Goal: Task Accomplishment & Management: Manage account settings

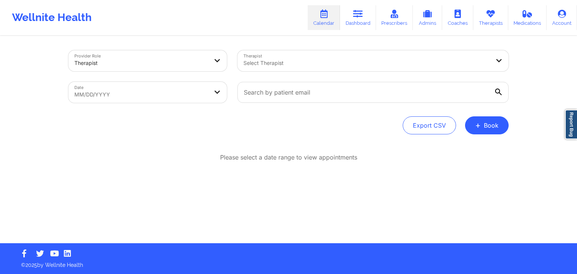
click at [322, 119] on div "Export CSV + Book" at bounding box center [288, 125] width 440 height 18
click at [517, 176] on div "Provider Role Therapist Therapist Select Therapist Date MM/DD/YYYY Export CSV +…" at bounding box center [288, 121] width 577 height 243
select select "2025-7"
select select "2025-8"
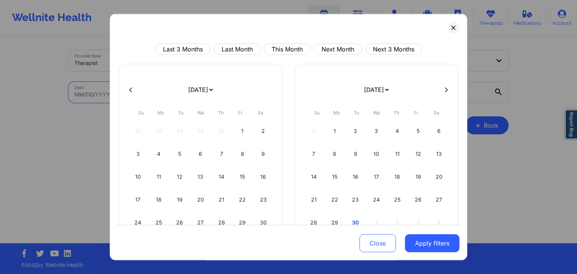
click at [181, 100] on body "Wellnite Health Calendar Dashboard Prescribers Admins Coaches Therapists Medica…" at bounding box center [288, 137] width 577 height 274
click at [308, 50] on button "This Month" at bounding box center [287, 49] width 47 height 11
select select "2025-8"
select select "2025-9"
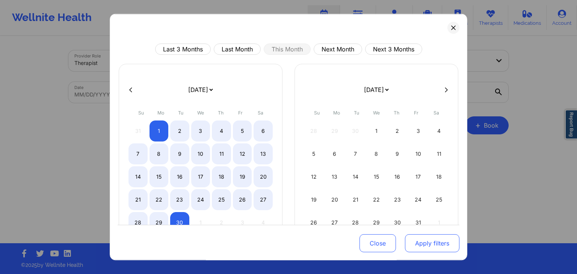
click at [429, 240] on button "Apply filters" at bounding box center [432, 244] width 54 height 18
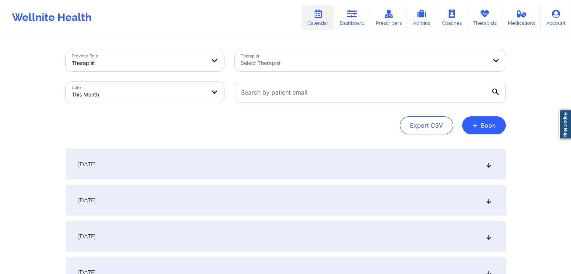
click at [298, 160] on div "September 1, 2025" at bounding box center [286, 165] width 440 height 30
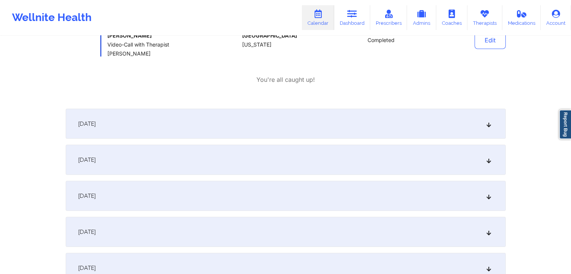
scroll to position [4474, 0]
click at [353, 107] on div "September 2, 2025" at bounding box center [286, 122] width 440 height 30
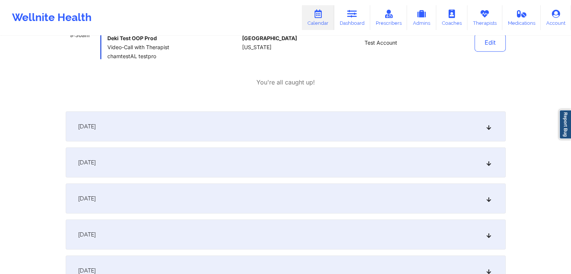
scroll to position [7618, 0]
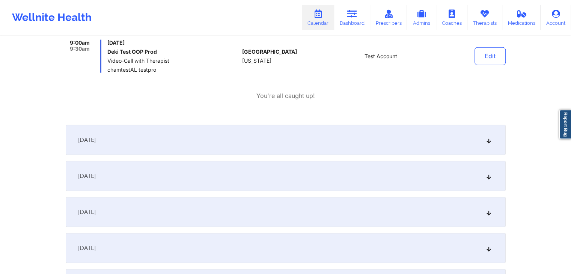
click at [358, 125] on div "September 3, 2025" at bounding box center [286, 140] width 440 height 30
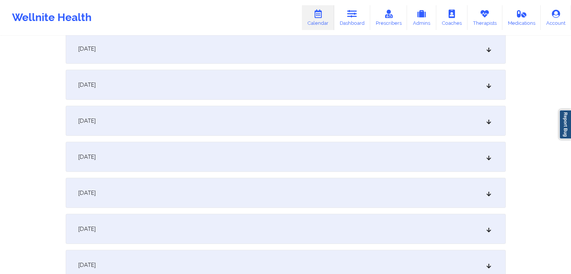
scroll to position [10665, 0]
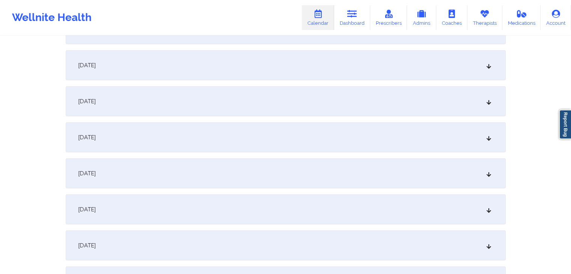
click at [319, 86] on div "September 14, 2025" at bounding box center [286, 101] width 440 height 30
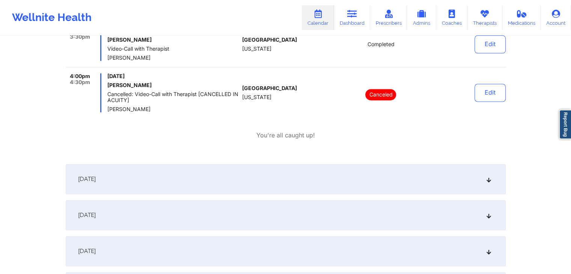
scroll to position [15282, 0]
click at [322, 165] on div "September 15, 2025" at bounding box center [286, 180] width 440 height 30
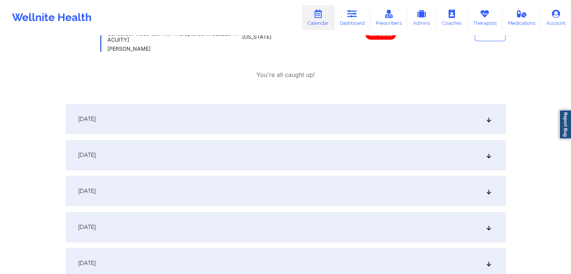
scroll to position [19528, 0]
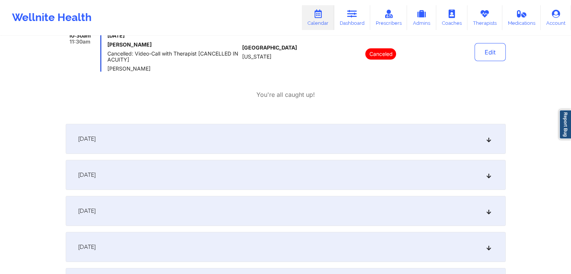
click at [323, 160] on div "September 17, 2025" at bounding box center [286, 175] width 440 height 30
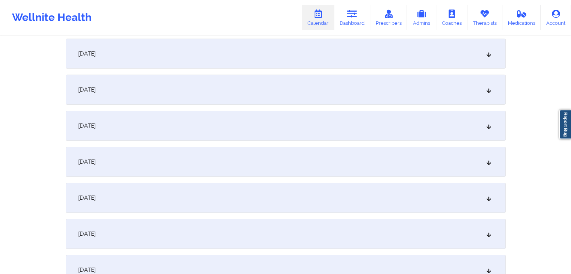
scroll to position [22537, 0]
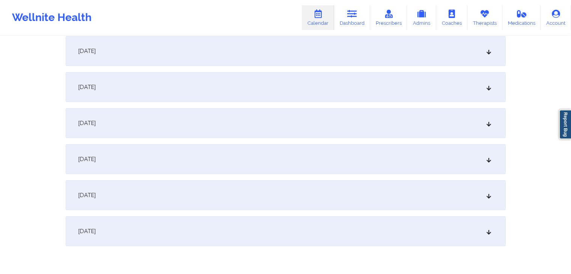
click at [320, 108] on div "September 27, 2025" at bounding box center [286, 123] width 440 height 30
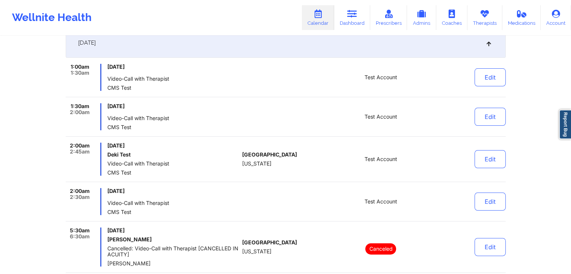
scroll to position [123, 0]
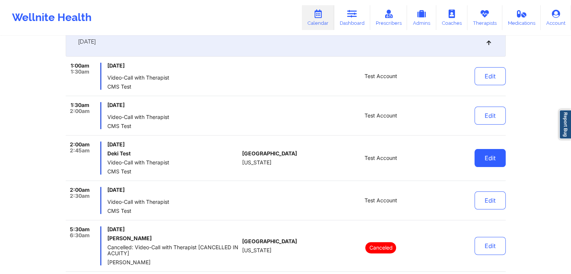
click at [484, 159] on button "Edit" at bounding box center [490, 158] width 31 height 18
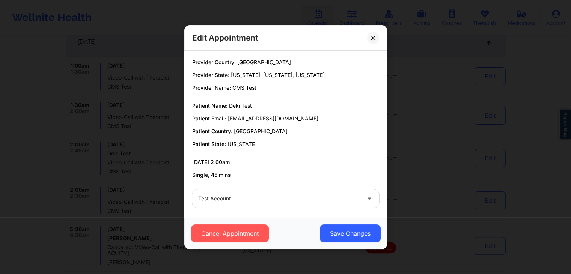
click at [302, 118] on p "Patient Email: dekicyezertest@wellnite.com" at bounding box center [285, 119] width 187 height 8
drag, startPoint x: 300, startPoint y: 118, endPoint x: 228, endPoint y: 118, distance: 72.5
click at [228, 118] on p "Patient Email: dekicyezertest@wellnite.com" at bounding box center [285, 119] width 187 height 8
copy span "dekicyezertest@wellnite.com"
click at [373, 36] on icon at bounding box center [373, 37] width 4 height 4
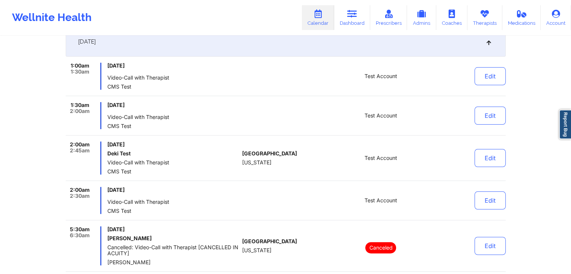
scroll to position [0, 0]
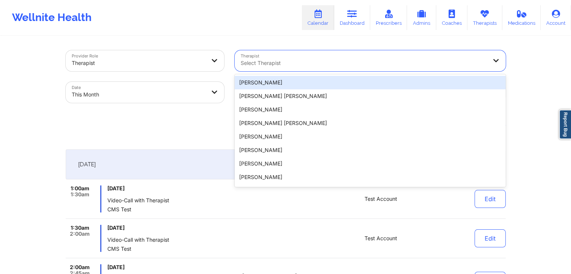
click at [325, 66] on div at bounding box center [364, 63] width 246 height 9
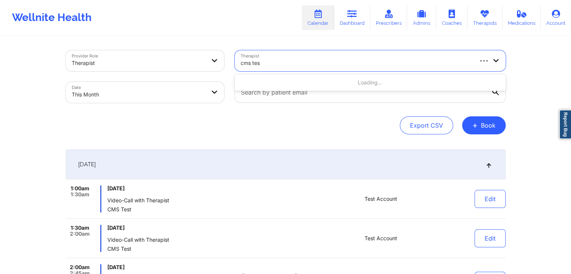
type input "cms test"
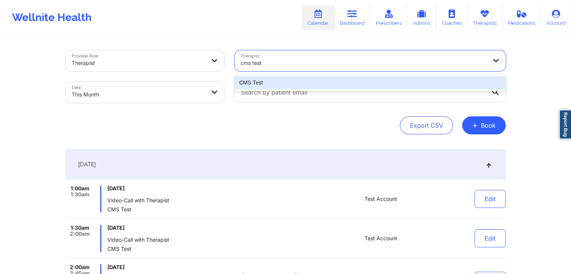
click at [325, 82] on div "CMS Test" at bounding box center [370, 83] width 271 height 14
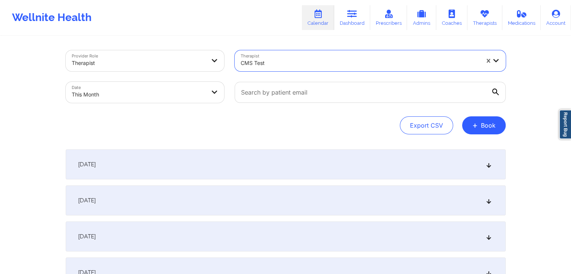
click at [323, 163] on div "[DATE]" at bounding box center [286, 165] width 440 height 30
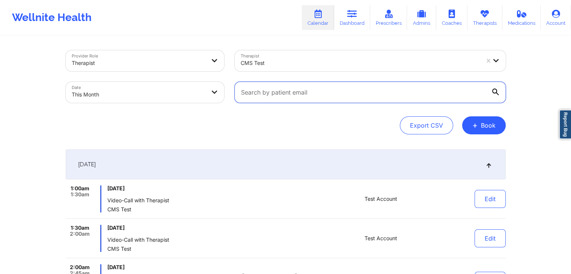
click at [322, 91] on input "text" at bounding box center [370, 92] width 271 height 21
paste input "dekicyezertest@wellnite.com"
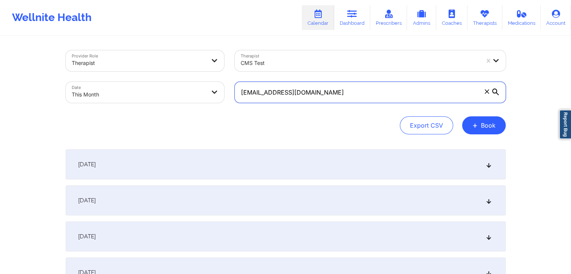
type input "dekicyezertest@wellnite.com"
click at [349, 115] on div "Provider Role Therapist Therapist CMS Test Date This Month dekicyezertest@welln…" at bounding box center [286, 92] width 440 height 84
click at [321, 152] on div "[DATE]" at bounding box center [286, 165] width 440 height 30
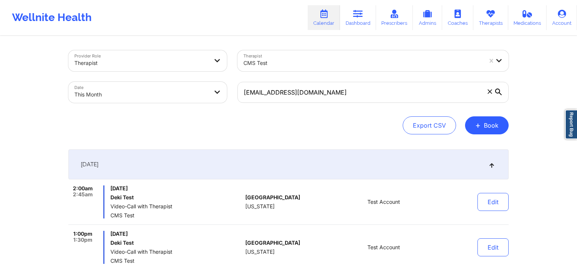
click at [202, 91] on body "Wellnite Health Calendar Dashboard Prescribers Admins Coaches Therapists Medica…" at bounding box center [288, 137] width 577 height 274
select select "2025-8"
select select "2025-9"
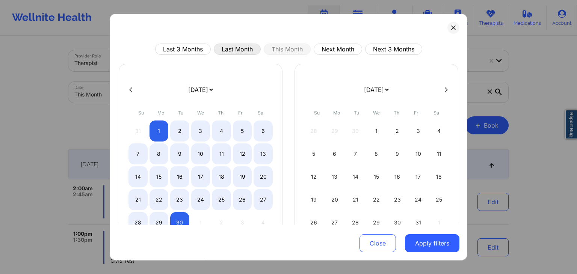
click at [239, 48] on button "Last Month" at bounding box center [237, 49] width 47 height 11
select select "2025-7"
select select "2025-8"
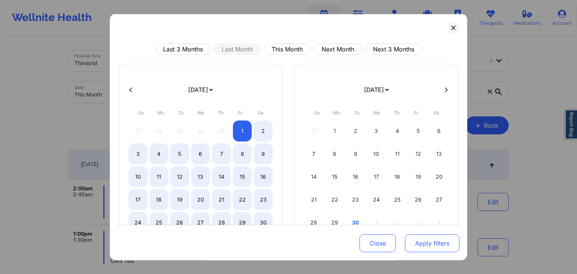
click at [418, 237] on button "Apply filters" at bounding box center [432, 244] width 54 height 18
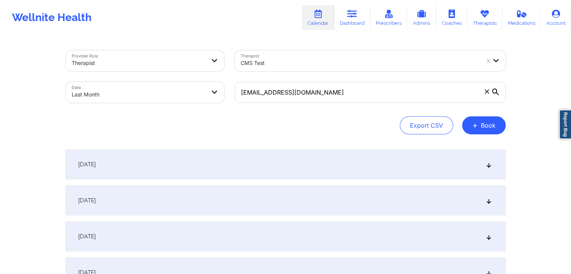
click at [317, 153] on div "August 1, 2025" at bounding box center [286, 165] width 440 height 30
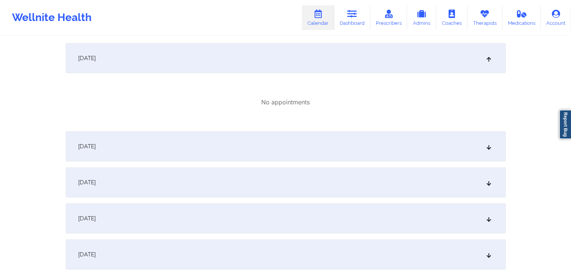
scroll to position [108, 0]
click at [334, 148] on div "August 2, 2025" at bounding box center [286, 145] width 440 height 30
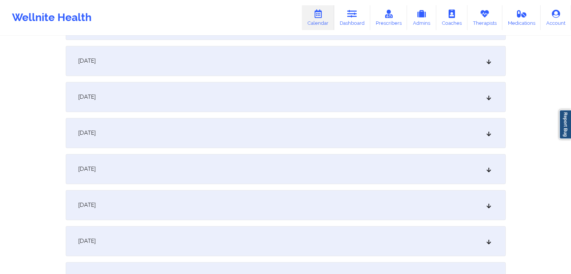
scroll to position [1074, 0]
click at [303, 131] on div "August 27, 2025" at bounding box center [286, 132] width 440 height 30
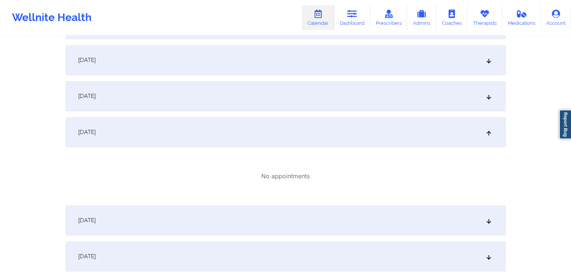
scroll to position [1204, 0]
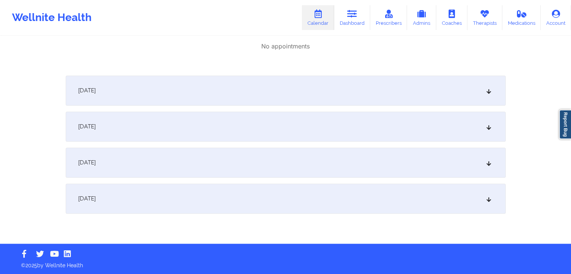
click at [305, 196] on div "August 31, 2025" at bounding box center [286, 199] width 440 height 30
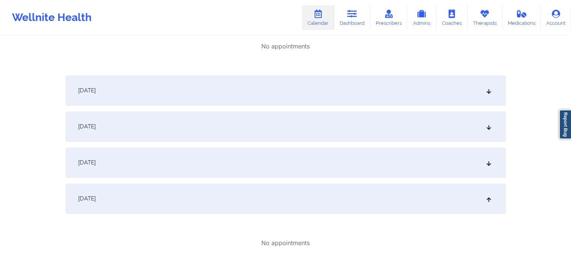
click at [320, 160] on div "August 30, 2025" at bounding box center [286, 163] width 440 height 30
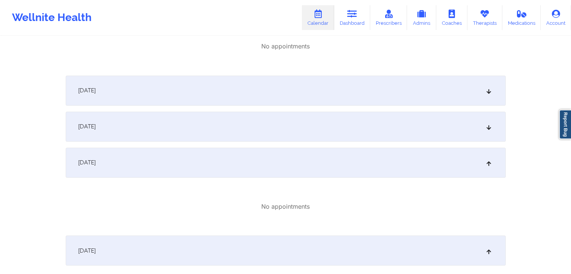
click at [338, 124] on div "August 29, 2025" at bounding box center [286, 127] width 440 height 30
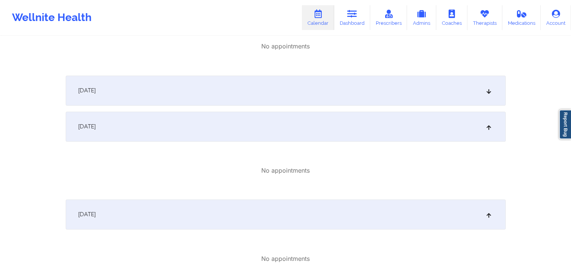
click at [359, 82] on div "August 28, 2025" at bounding box center [286, 91] width 440 height 30
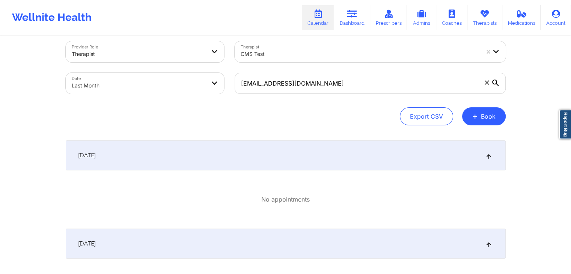
scroll to position [0, 0]
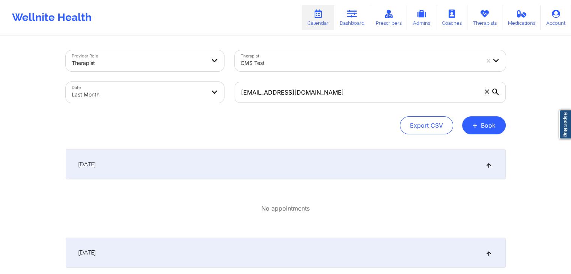
click at [485, 93] on icon at bounding box center [487, 91] width 4 height 4
click at [485, 93] on input "dekicyezertest@wellnite.com" at bounding box center [370, 92] width 271 height 21
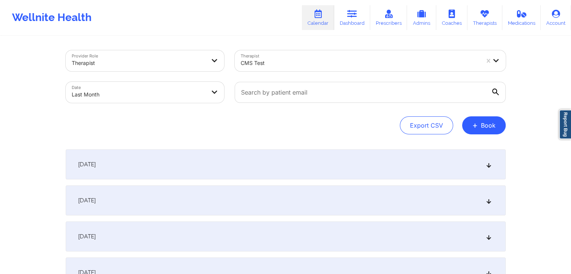
click at [318, 118] on div "Export CSV + Book" at bounding box center [286, 125] width 440 height 18
click at [280, 175] on div "August 1, 2025" at bounding box center [286, 165] width 440 height 30
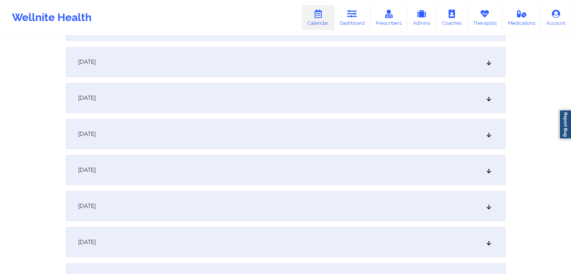
scroll to position [1100, 0]
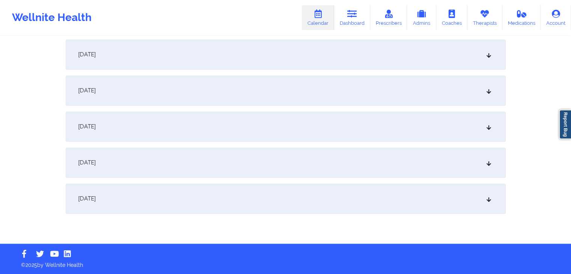
click at [340, 170] on div "August 30, 2025" at bounding box center [286, 163] width 440 height 30
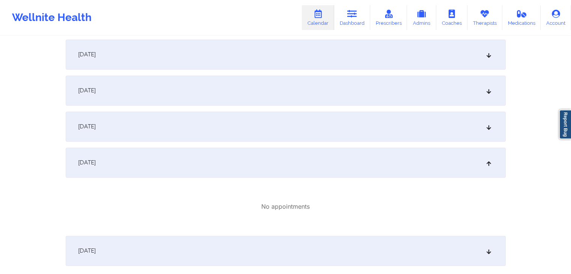
click at [361, 129] on div "August 29, 2025" at bounding box center [286, 127] width 440 height 30
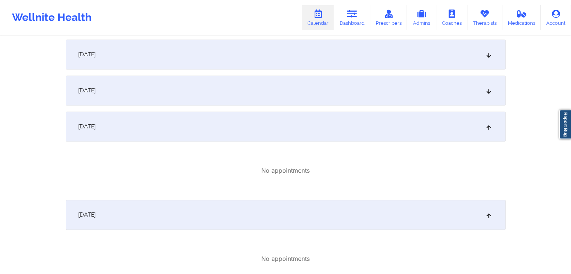
click at [331, 89] on div "August 28, 2025" at bounding box center [286, 91] width 440 height 30
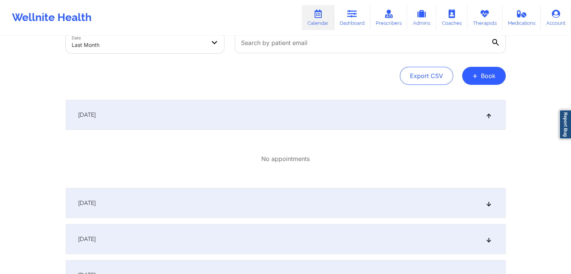
scroll to position [0, 0]
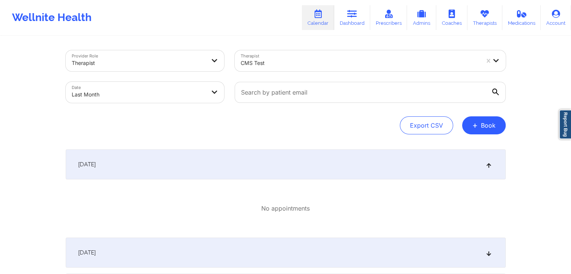
click at [286, 155] on div "August 1, 2025" at bounding box center [286, 165] width 440 height 30
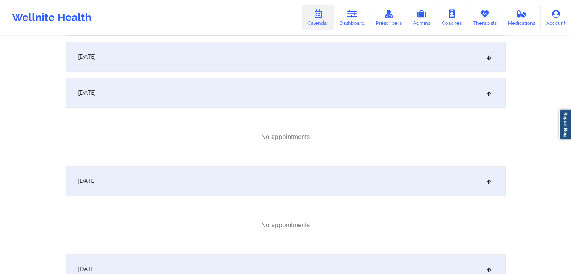
scroll to position [1050, 0]
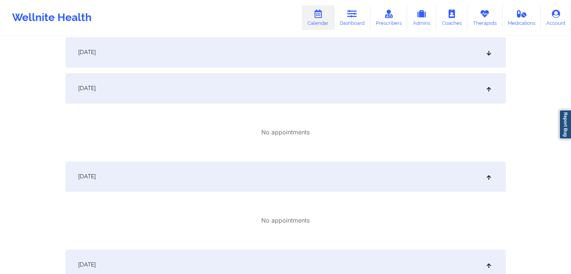
click at [332, 94] on div "August 28, 2025" at bounding box center [286, 88] width 440 height 30
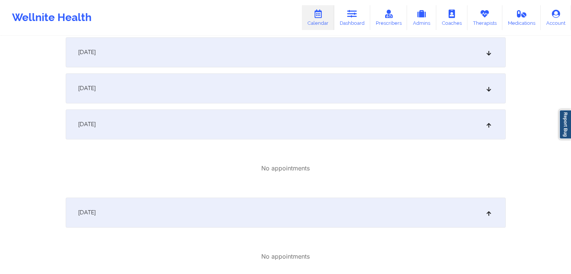
click at [335, 115] on div "August 29, 2025" at bounding box center [286, 124] width 440 height 30
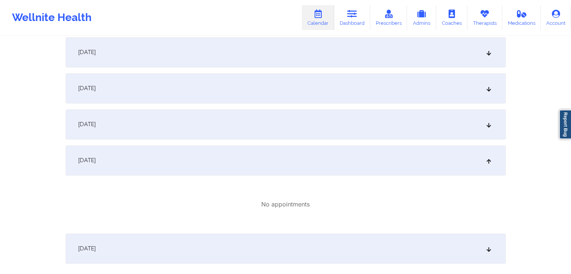
click at [331, 153] on div "August 30, 2025" at bounding box center [286, 160] width 440 height 30
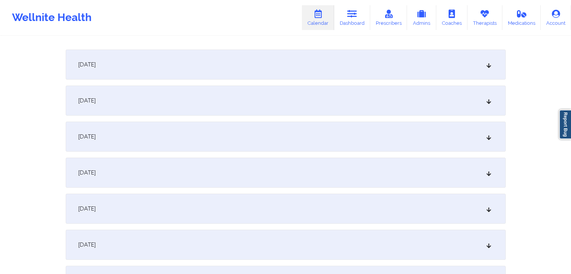
scroll to position [0, 0]
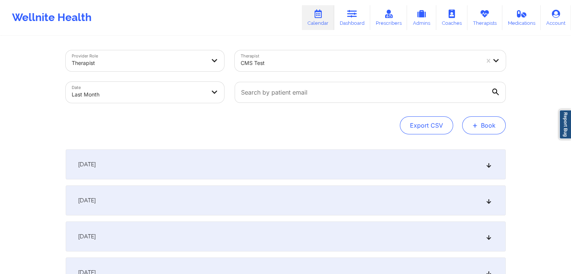
click at [491, 125] on button "+ Book" at bounding box center [484, 125] width 44 height 18
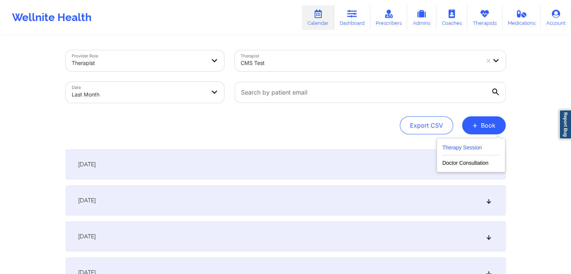
click at [472, 144] on button "Therapy Session" at bounding box center [471, 149] width 57 height 12
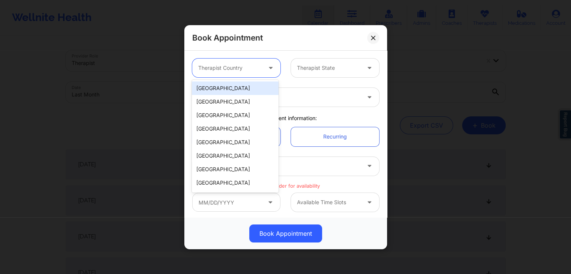
click at [263, 68] on div at bounding box center [272, 68] width 18 height 19
click at [244, 85] on div "[GEOGRAPHIC_DATA]" at bounding box center [235, 89] width 86 height 14
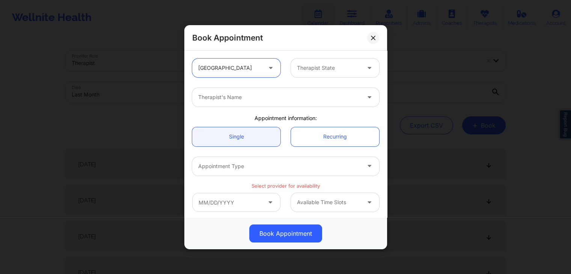
click at [255, 95] on div at bounding box center [279, 97] width 162 height 9
type input "cms test"
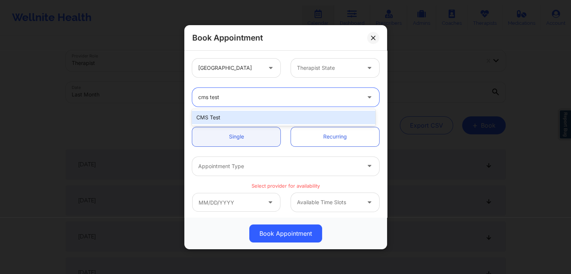
click at [276, 119] on div "CMS Test" at bounding box center [283, 118] width 183 height 14
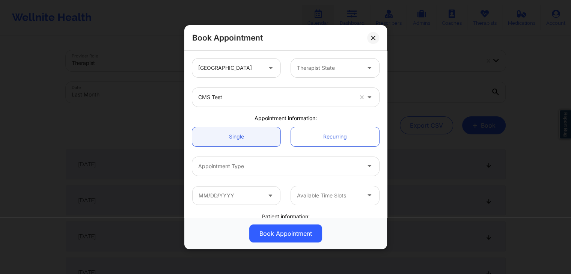
click at [283, 120] on div "Appointment information:" at bounding box center [286, 119] width 198 height 8
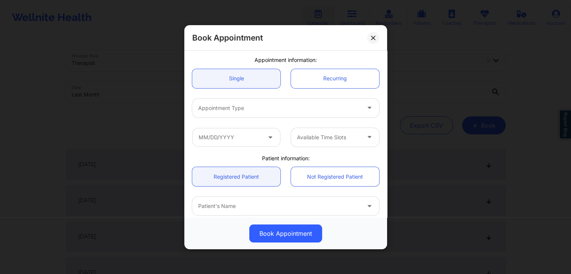
scroll to position [65, 0]
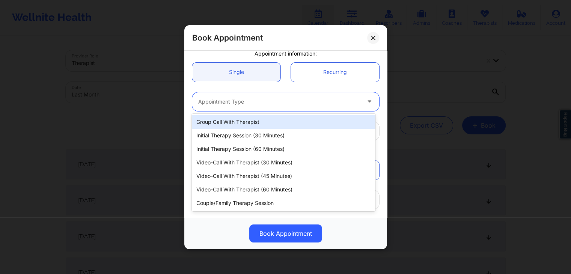
click at [263, 95] on div "Appointment Type" at bounding box center [276, 101] width 169 height 19
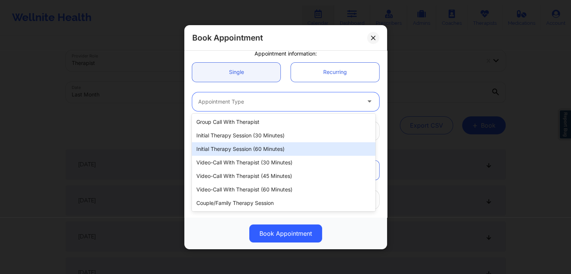
click at [267, 148] on div "Initial Therapy Session (60 minutes)" at bounding box center [283, 149] width 183 height 14
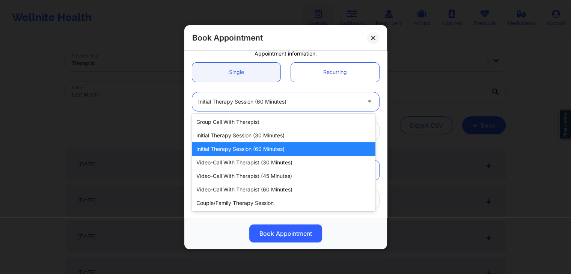
click at [288, 103] on div at bounding box center [279, 101] width 162 height 9
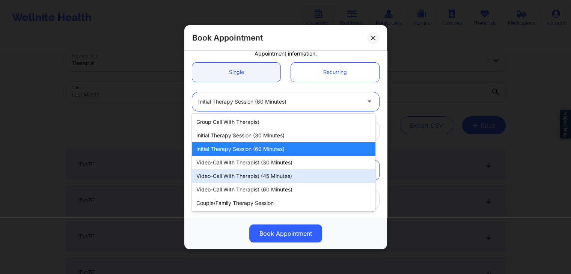
click at [274, 174] on div "Video-Call with Therapist (45 minutes)" at bounding box center [283, 176] width 183 height 14
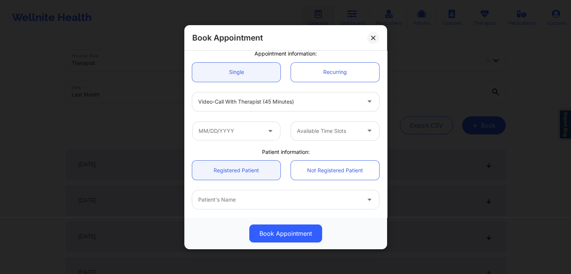
click at [286, 129] on div "Available Time Slots" at bounding box center [335, 130] width 99 height 19
click at [247, 129] on input "text" at bounding box center [236, 130] width 88 height 19
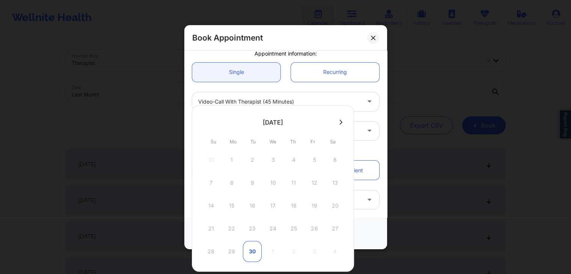
click at [253, 251] on div "30" at bounding box center [252, 251] width 19 height 21
type input "09/30/2025"
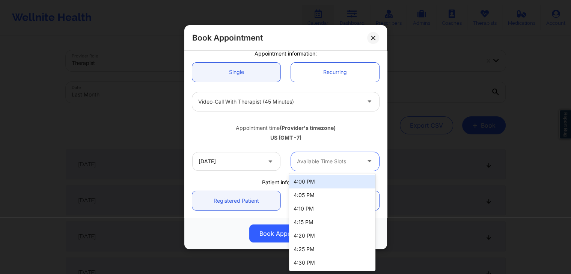
click at [325, 157] on div at bounding box center [328, 161] width 63 height 9
click at [326, 183] on div "4:00 PM" at bounding box center [332, 182] width 86 height 14
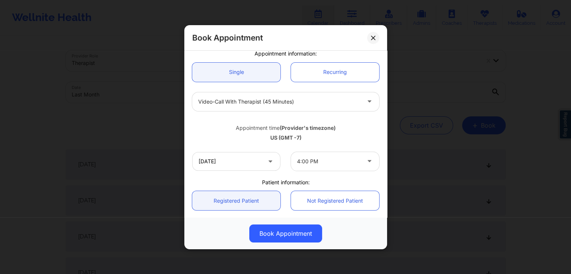
click at [291, 145] on div "Appointment time (Provider's timezone) US (GMT -7)" at bounding box center [286, 131] width 198 height 30
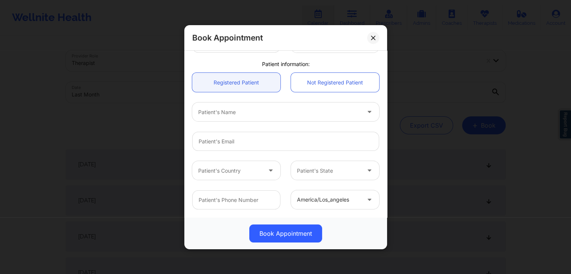
scroll to position [223, 0]
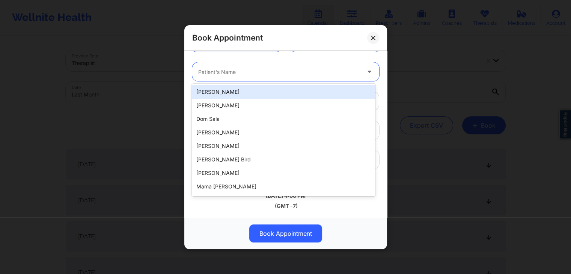
click at [264, 77] on div "Patient's Name" at bounding box center [276, 71] width 169 height 19
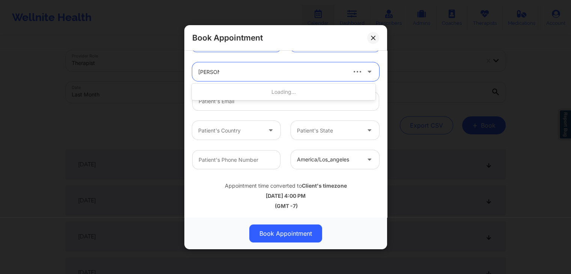
type input "deki test"
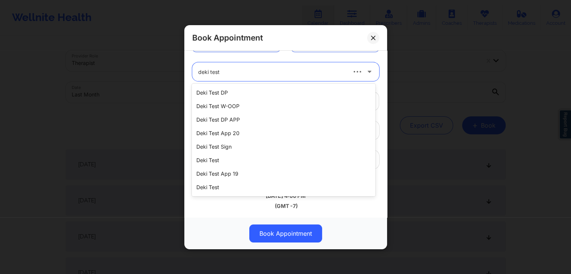
scroll to position [0, 0]
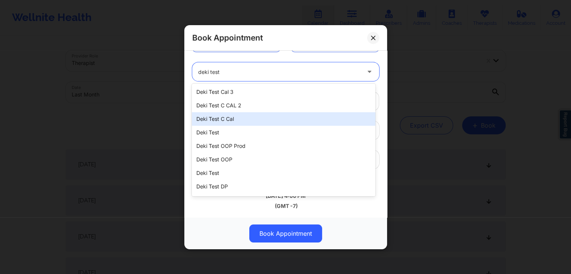
click at [237, 118] on div "Deki Test C Cal" at bounding box center [283, 119] width 183 height 14
type input "dekitestccal@wellnite.com"
type input "+14157671564"
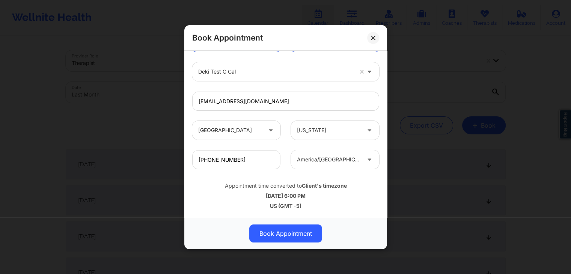
click at [307, 198] on div "09/30/2025 6:00 PM" at bounding box center [285, 196] width 187 height 8
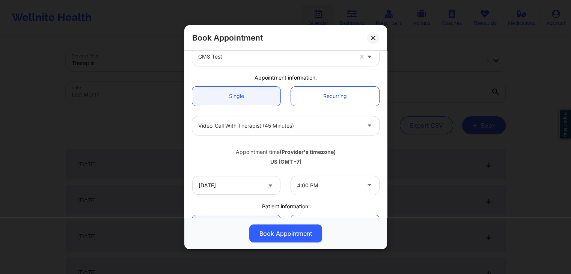
scroll to position [40, 0]
click at [298, 233] on button "Book Appointment" at bounding box center [285, 234] width 73 height 18
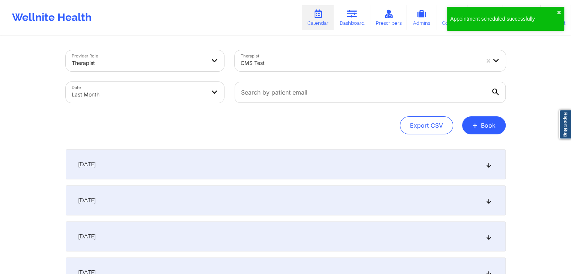
select select "2025-7"
select select "2025-8"
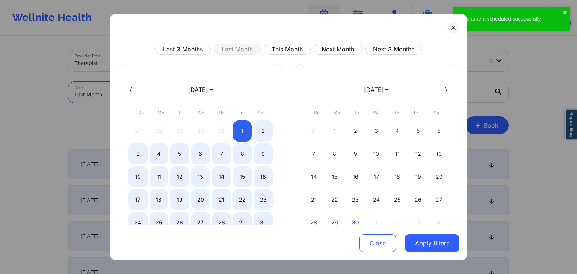
click at [201, 97] on body "Appointment scheduled successfully ✖︎ Wellnite Health Calendar Dashboard Prescr…" at bounding box center [288, 137] width 577 height 274
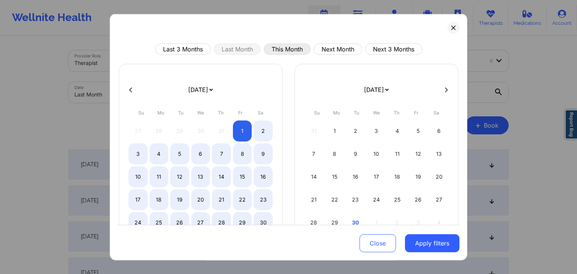
click at [303, 48] on button "This Month" at bounding box center [287, 49] width 47 height 11
select select "2025-8"
select select "2025-9"
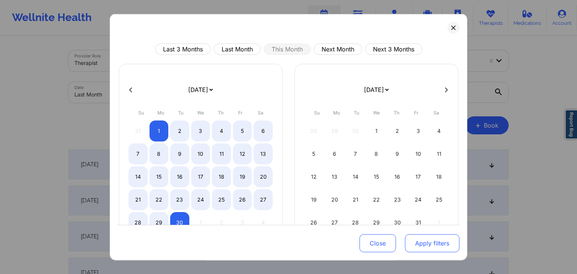
click at [424, 246] on button "Apply filters" at bounding box center [432, 244] width 54 height 18
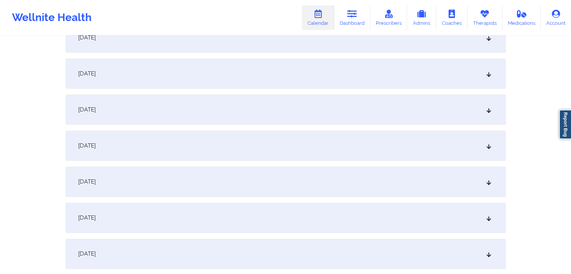
scroll to position [1012, 0]
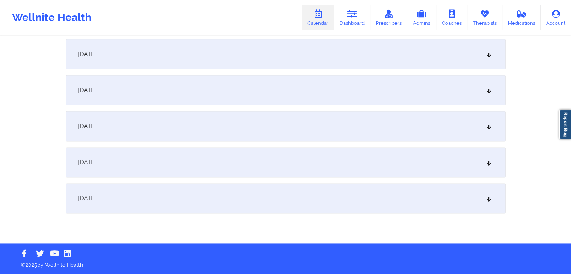
click at [390, 202] on div "[DATE]" at bounding box center [286, 198] width 440 height 30
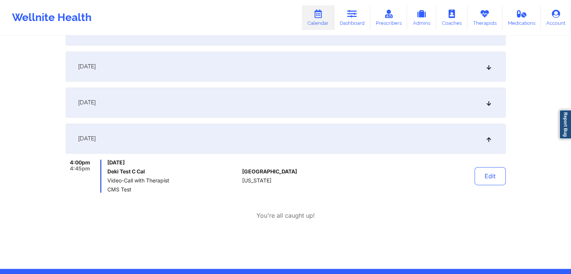
scroll to position [1097, 0]
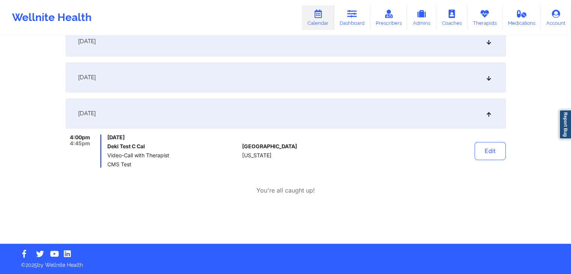
click at [153, 155] on span "Video-Call with Therapist" at bounding box center [173, 156] width 132 height 6
click at [490, 153] on button "Edit" at bounding box center [490, 151] width 31 height 18
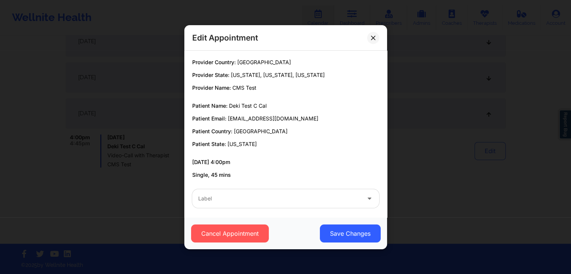
click at [262, 199] on div at bounding box center [279, 198] width 162 height 9
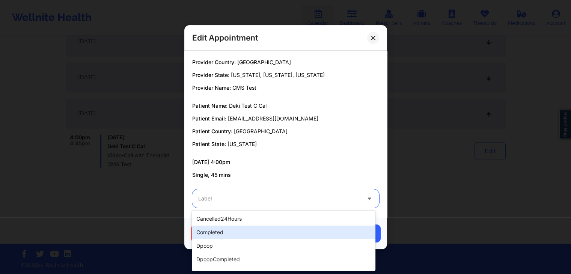
scroll to position [240, 0]
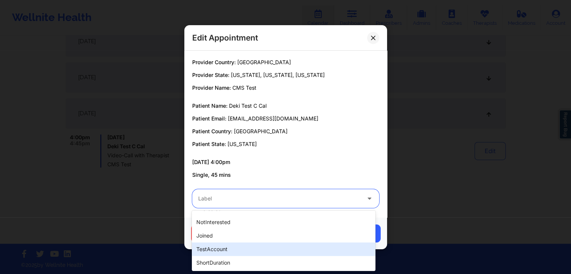
click at [236, 250] on div "testAccount" at bounding box center [283, 250] width 183 height 14
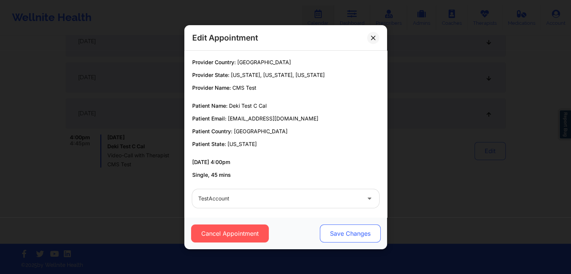
click at [361, 233] on button "Save Changes" at bounding box center [350, 234] width 61 height 18
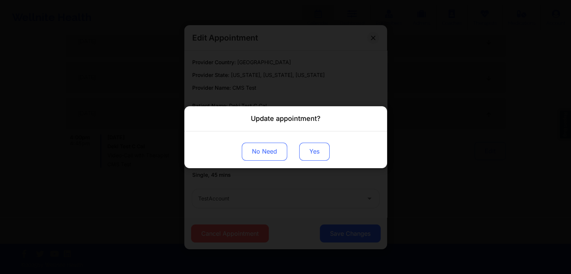
click at [316, 155] on button "Yes" at bounding box center [314, 151] width 30 height 18
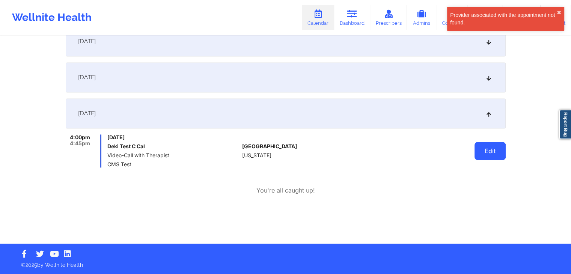
click at [491, 154] on button "Edit" at bounding box center [490, 151] width 31 height 18
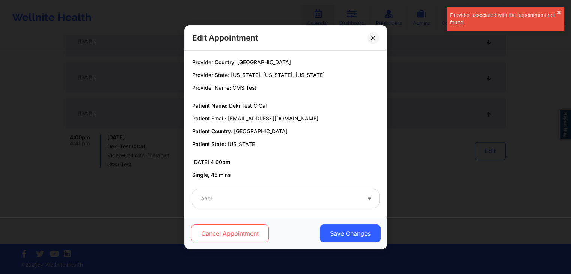
click at [242, 238] on button "Cancel Appointment" at bounding box center [230, 234] width 78 height 18
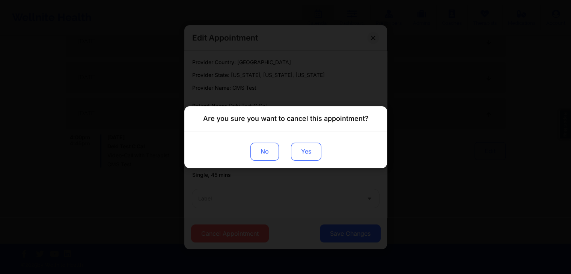
click at [299, 151] on button "Yes" at bounding box center [306, 151] width 30 height 18
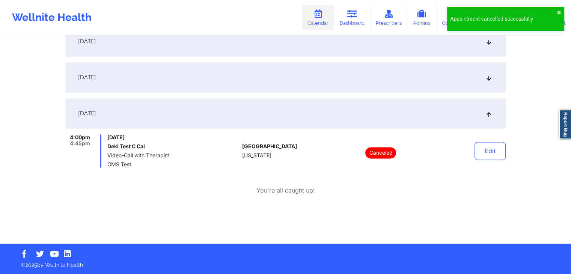
click at [397, 154] on div "Canceled" at bounding box center [381, 150] width 104 height 33
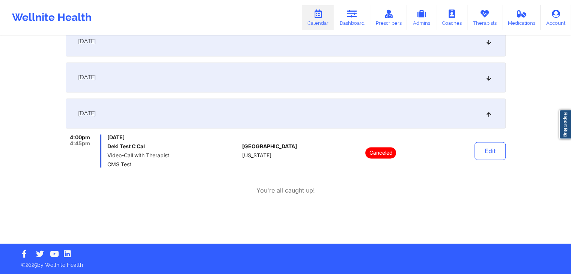
click at [463, 121] on div "[DATE]" at bounding box center [286, 113] width 440 height 30
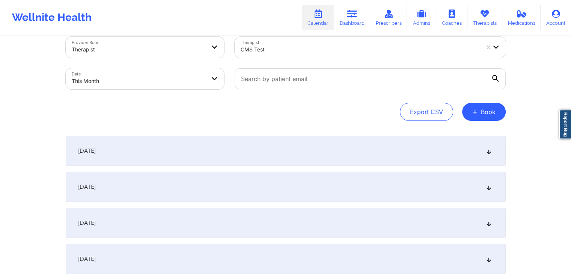
scroll to position [0, 0]
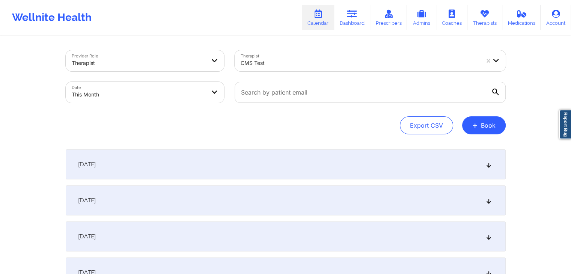
click at [370, 125] on div "Export CSV + Book" at bounding box center [286, 125] width 440 height 18
click at [305, 116] on div "Export CSV + Book" at bounding box center [286, 125] width 440 height 18
click at [483, 127] on button "+ Book" at bounding box center [484, 125] width 44 height 18
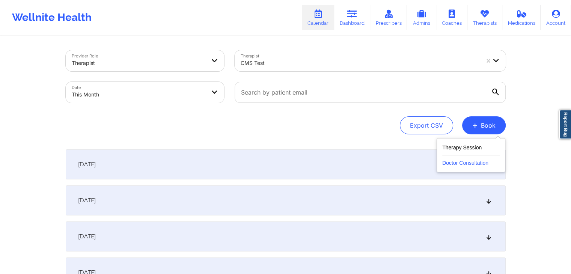
click at [477, 163] on button "Doctor Consultation" at bounding box center [471, 162] width 57 height 12
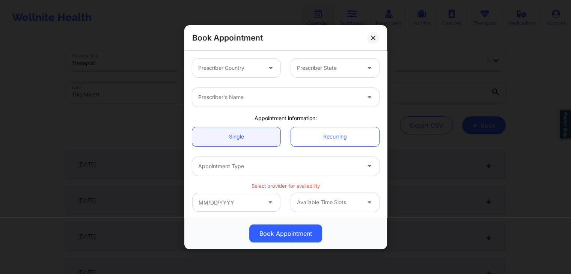
click at [316, 115] on div "Appointment information:" at bounding box center [286, 119] width 198 height 8
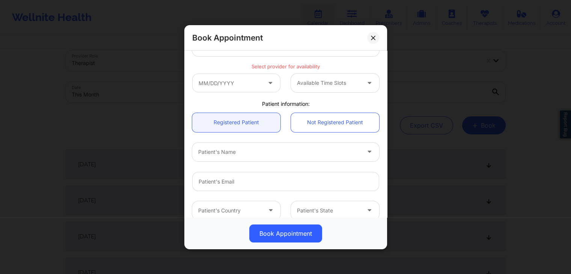
scroll to position [121, 0]
click at [374, 41] on button at bounding box center [373, 38] width 12 height 12
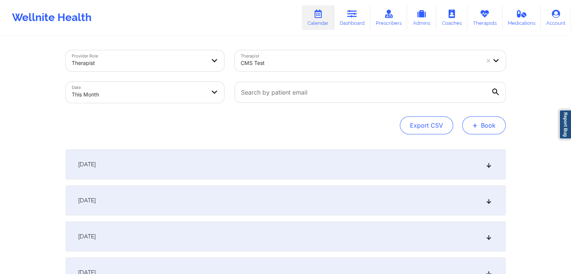
click at [473, 123] on span "+" at bounding box center [476, 125] width 6 height 4
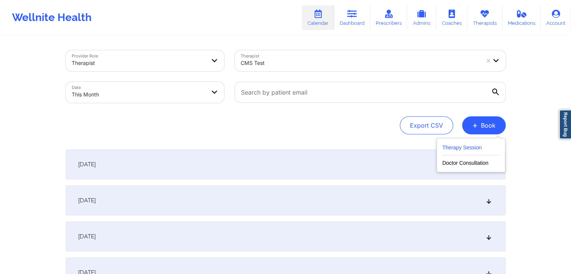
click at [459, 149] on button "Therapy Session" at bounding box center [471, 149] width 57 height 12
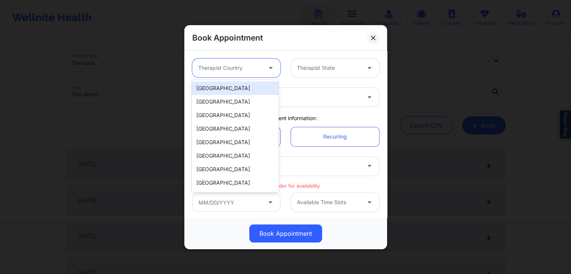
click at [237, 65] on div at bounding box center [229, 67] width 63 height 9
click at [228, 88] on div "[GEOGRAPHIC_DATA]" at bounding box center [235, 89] width 86 height 14
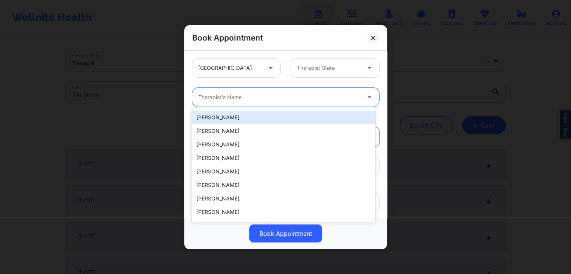
click at [249, 94] on div at bounding box center [279, 97] width 162 height 9
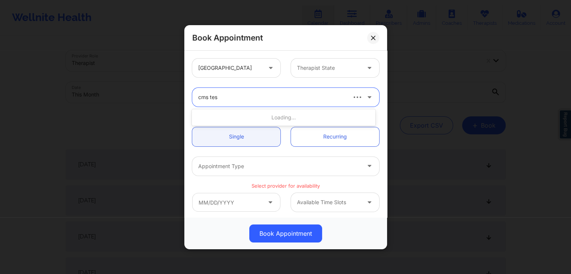
type input "cms test"
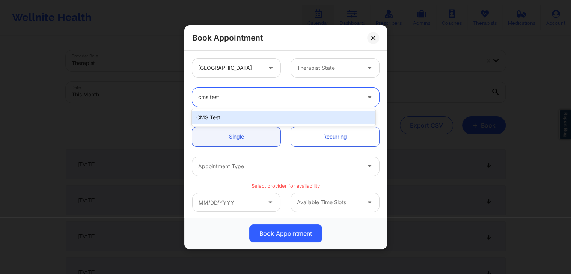
click at [276, 120] on div "CMS Test" at bounding box center [283, 118] width 183 height 14
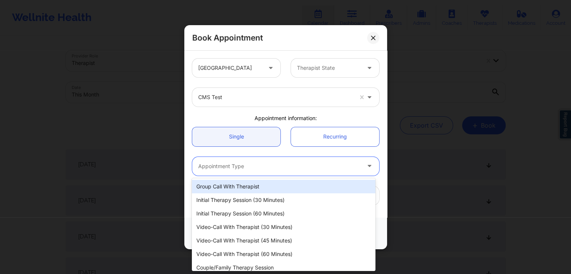
click at [266, 169] on div at bounding box center [279, 166] width 162 height 9
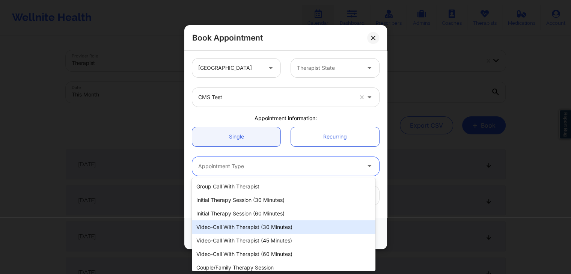
click at [277, 231] on div "Video-Call with Therapist (30 minutes)" at bounding box center [283, 228] width 183 height 14
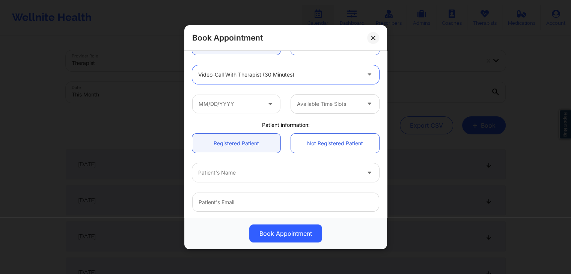
scroll to position [97, 0]
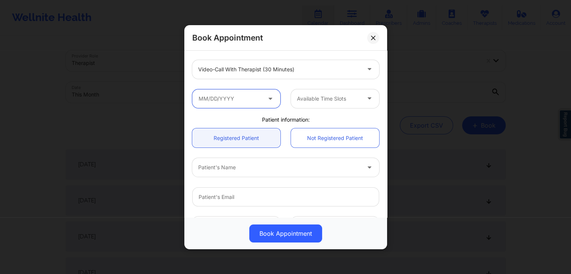
click at [242, 94] on input "text" at bounding box center [236, 98] width 88 height 19
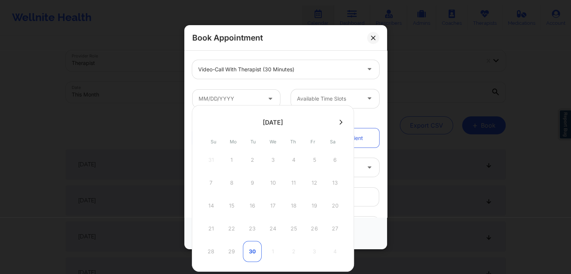
click at [252, 249] on div "30" at bounding box center [252, 251] width 19 height 21
type input "09/30/2025"
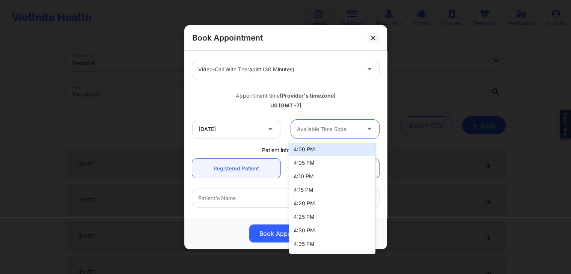
click at [319, 125] on div at bounding box center [328, 128] width 63 height 9
click at [317, 150] on div "4:00 PM" at bounding box center [332, 150] width 86 height 14
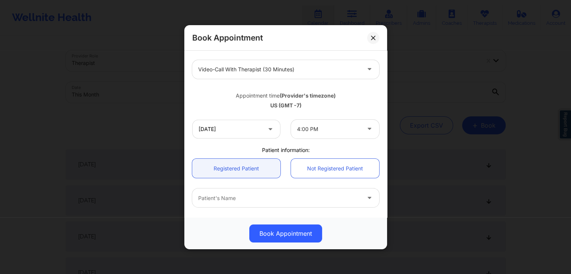
click at [289, 103] on div "US (GMT -7)" at bounding box center [285, 106] width 187 height 8
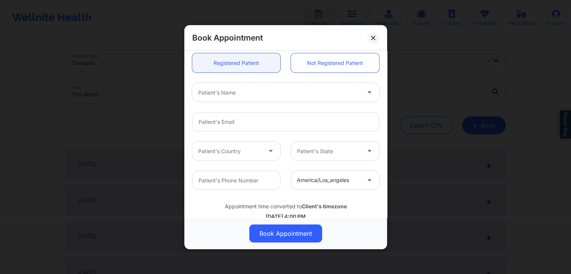
scroll to position [223, 0]
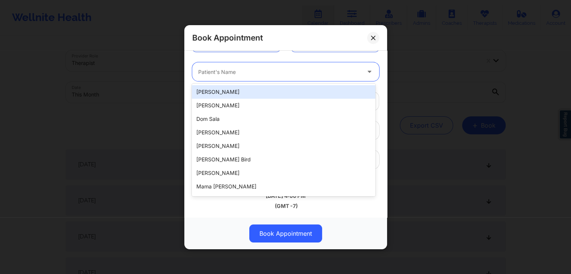
click at [311, 68] on div at bounding box center [279, 71] width 162 height 9
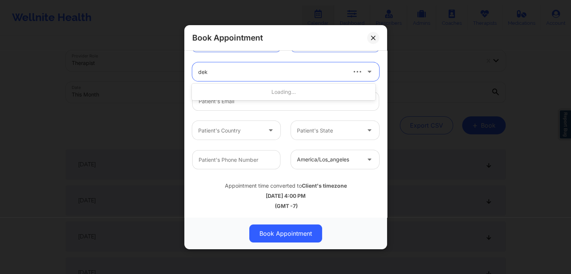
type input "deki"
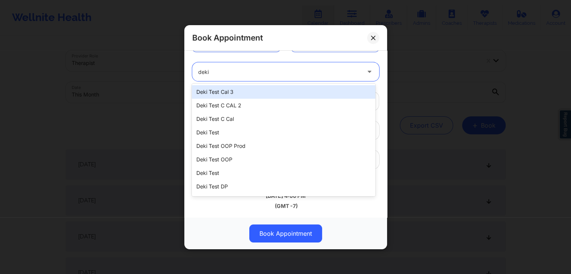
click at [289, 98] on div "Deki Test Cal 3" at bounding box center [283, 92] width 183 height 14
type input "dekitestccal3@wellnite.com"
type input "+14157671564"
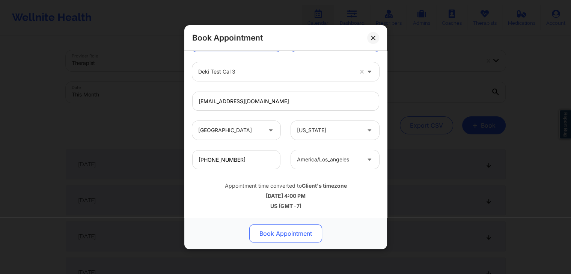
click at [305, 232] on button "Book Appointment" at bounding box center [285, 234] width 73 height 18
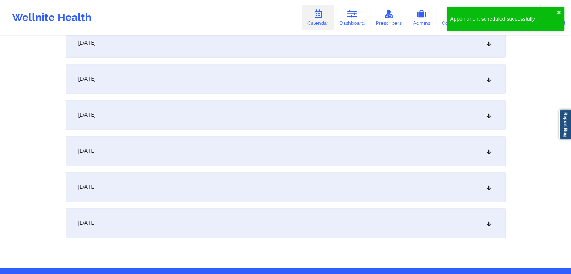
scroll to position [1012, 0]
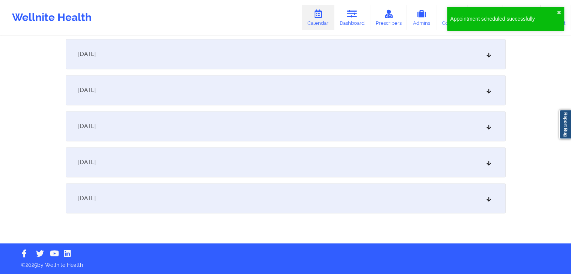
click at [457, 197] on div "[DATE]" at bounding box center [286, 198] width 440 height 30
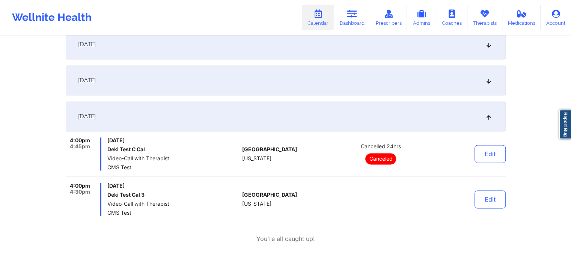
scroll to position [1095, 0]
click at [209, 199] on div "Tuesday, September 30, 2025 Deki Test Cal 3 Video-Call with Therapist CMS Test" at bounding box center [173, 198] width 132 height 33
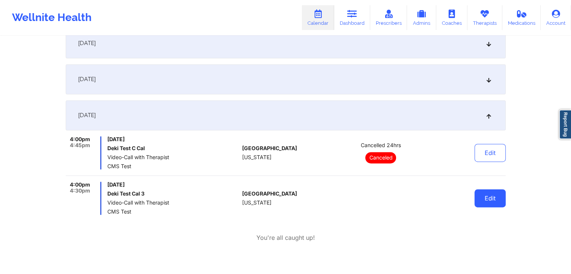
click at [493, 200] on button "Edit" at bounding box center [490, 198] width 31 height 18
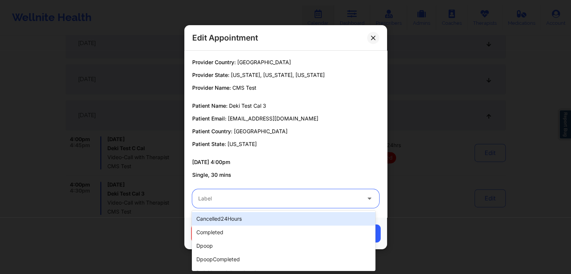
click at [277, 195] on div at bounding box center [279, 198] width 162 height 9
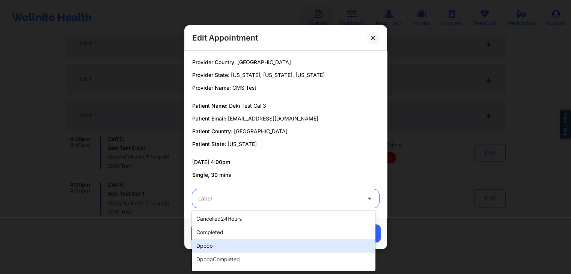
scroll to position [240, 0]
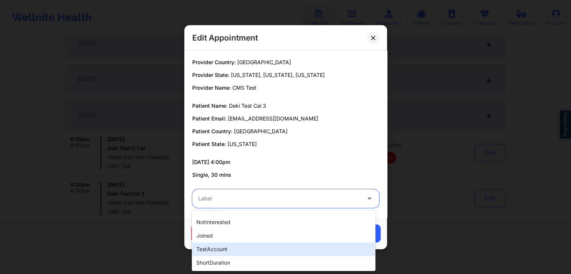
click at [232, 248] on div "testAccount" at bounding box center [283, 250] width 183 height 14
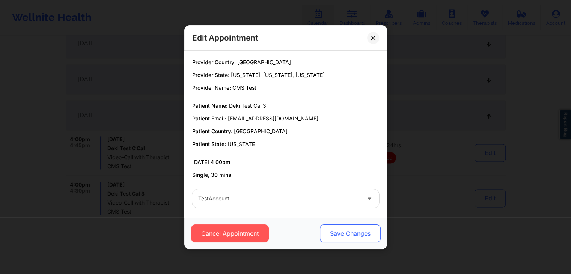
click at [358, 230] on button "Save Changes" at bounding box center [350, 234] width 61 height 18
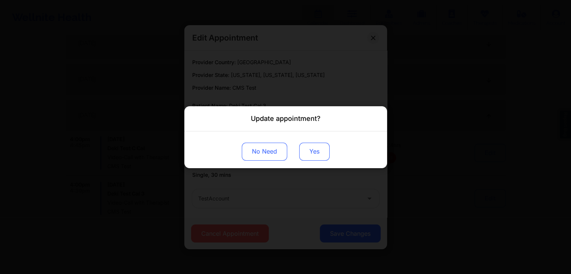
click at [324, 149] on button "Yes" at bounding box center [314, 151] width 30 height 18
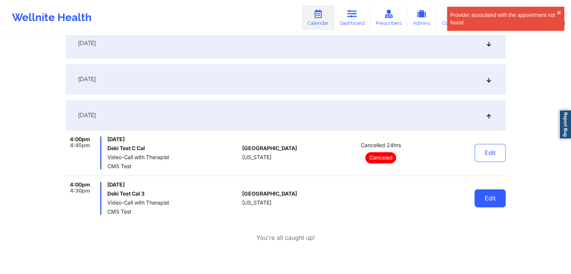
click at [485, 199] on button "Edit" at bounding box center [490, 198] width 31 height 18
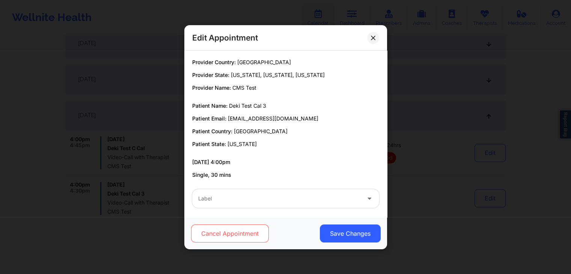
click at [252, 235] on button "Cancel Appointment" at bounding box center [230, 234] width 78 height 18
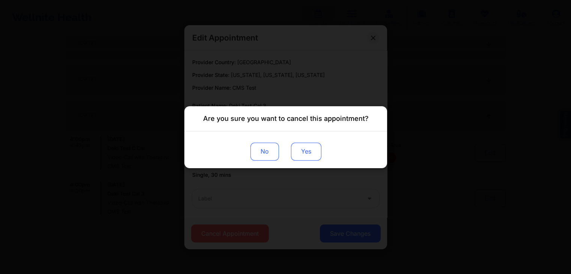
click at [300, 152] on button "Yes" at bounding box center [306, 151] width 30 height 18
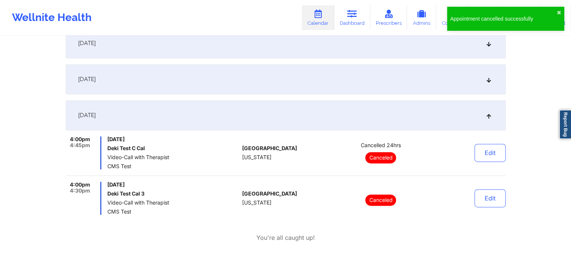
click at [316, 215] on div "United States California" at bounding box center [283, 198] width 83 height 33
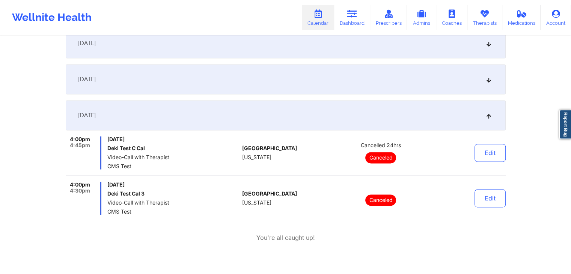
click at [412, 113] on div "[DATE]" at bounding box center [286, 115] width 440 height 30
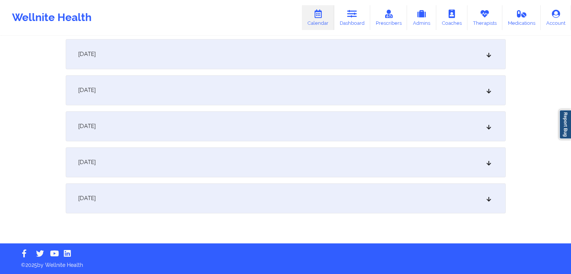
click at [416, 205] on div "[DATE]" at bounding box center [286, 198] width 440 height 30
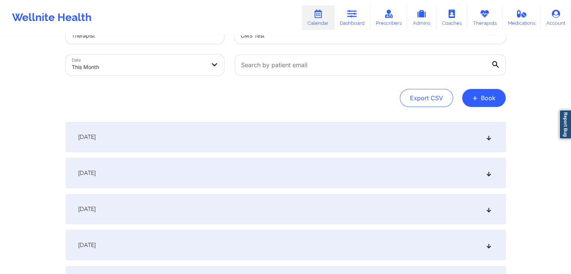
scroll to position [0, 0]
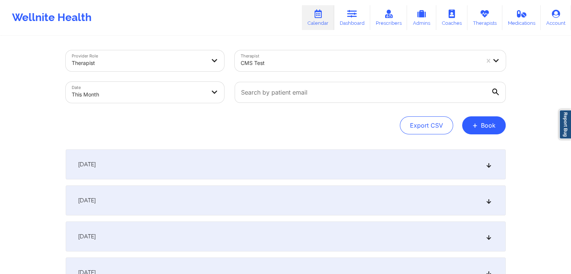
click at [350, 130] on div "Export CSV + Book" at bounding box center [286, 125] width 440 height 18
click at [249, 112] on div "Provider Role Therapist Therapist CMS Test Date This Month Export CSV + Book" at bounding box center [286, 92] width 440 height 84
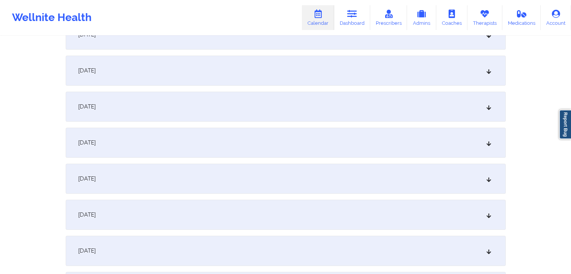
scroll to position [1012, 0]
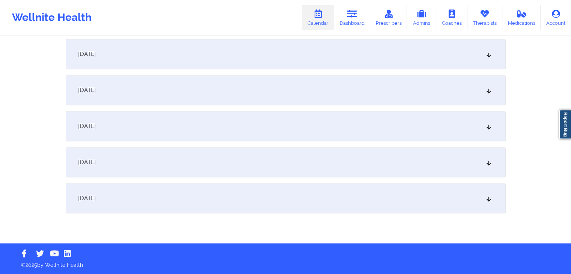
click at [463, 199] on div "[DATE]" at bounding box center [286, 198] width 440 height 30
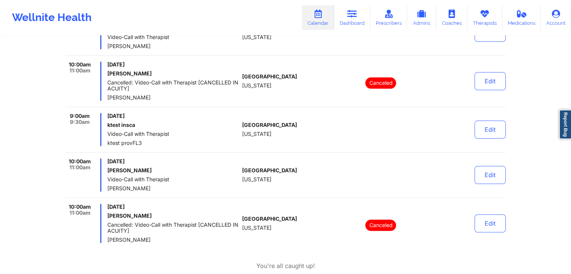
scroll to position [3650, 0]
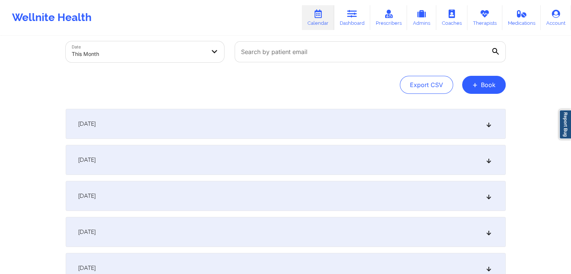
scroll to position [0, 0]
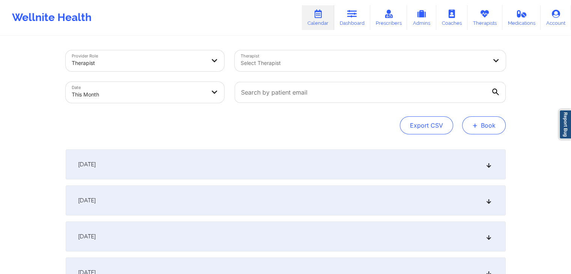
click at [490, 133] on button "+ Book" at bounding box center [484, 125] width 44 height 18
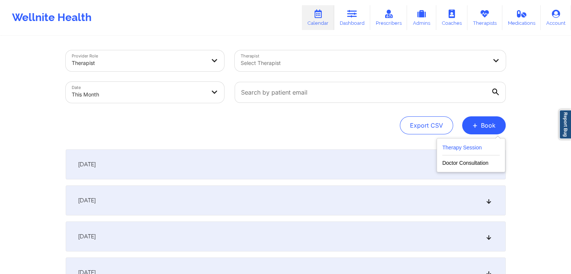
click at [476, 148] on button "Therapy Session" at bounding box center [471, 149] width 57 height 12
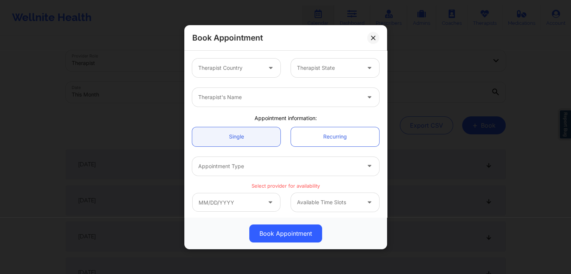
click at [66, 87] on div "Book Appointment Therapist Country Therapist State Therapist's Name Appointment…" at bounding box center [285, 137] width 571 height 274
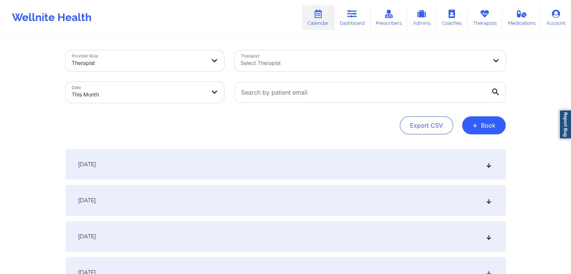
click at [251, 124] on div "Export CSV + Book" at bounding box center [286, 125] width 440 height 18
click at [311, 116] on div "Provider Role Therapist Therapist Select Therapist Date This Month Export CSV +…" at bounding box center [286, 92] width 440 height 84
select select "2025-8"
select select "2025-9"
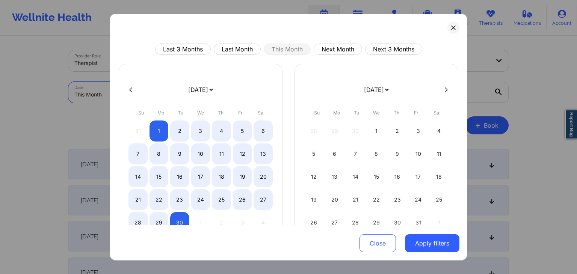
click at [144, 88] on body "Wellnite Health Calendar Dashboard Prescribers Admins Coaches Therapists Medica…" at bounding box center [288, 137] width 577 height 274
click at [178, 215] on div "30" at bounding box center [179, 222] width 19 height 21
select select "2025-8"
select select "2025-9"
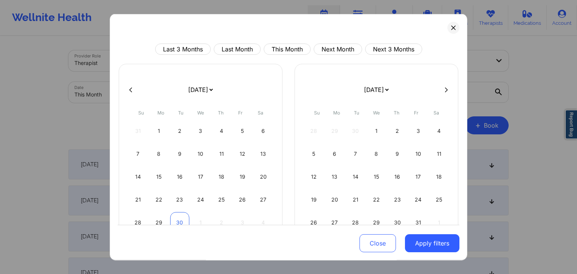
click at [178, 215] on div "30" at bounding box center [179, 222] width 19 height 21
select select "2025-8"
select select "2025-9"
click at [439, 240] on button "Apply filters" at bounding box center [432, 244] width 54 height 18
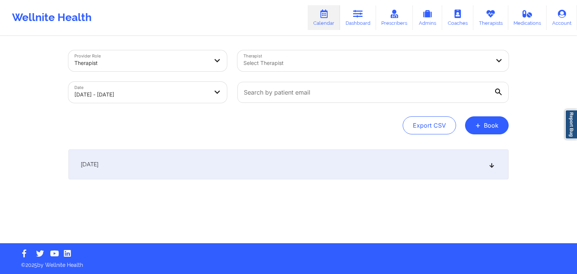
click at [332, 157] on div "[DATE]" at bounding box center [288, 165] width 440 height 30
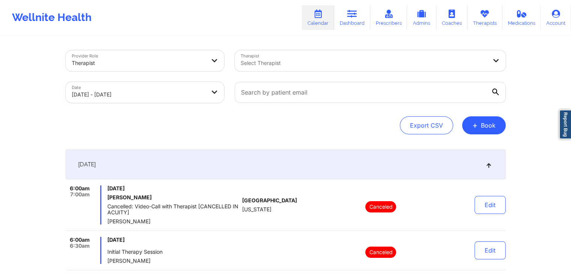
click at [287, 131] on div "Export CSV + Book" at bounding box center [286, 125] width 440 height 18
click at [327, 67] on div at bounding box center [364, 63] width 246 height 9
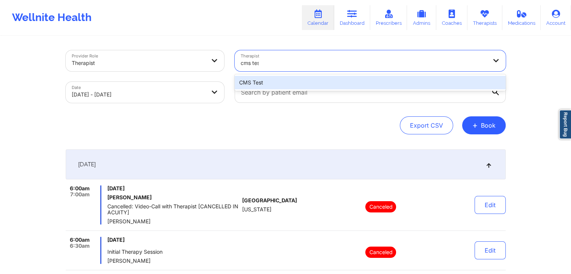
type input "cms test"
click at [319, 84] on div "CMS Test" at bounding box center [370, 83] width 271 height 14
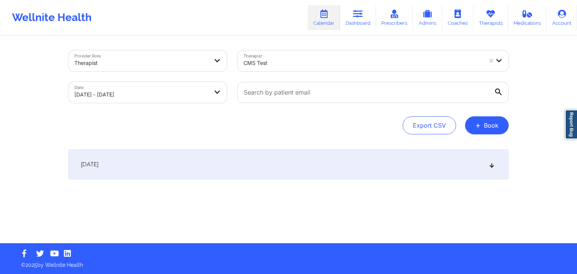
click at [296, 155] on div "[DATE]" at bounding box center [288, 165] width 440 height 30
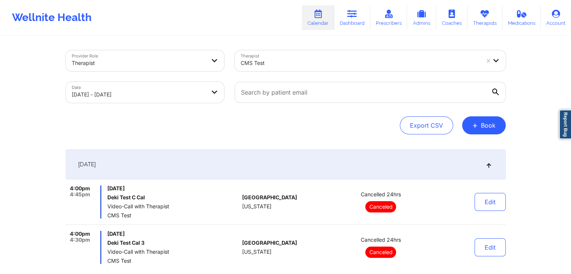
click at [274, 136] on div "Provider Role Therapist Therapist CMS Test Date 09/30/2025 - 09/30/2025 Export …" at bounding box center [285, 189] width 451 height 304
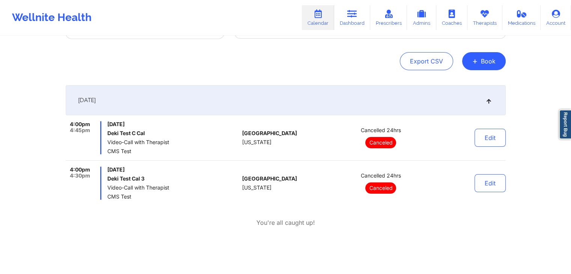
scroll to position [97, 0]
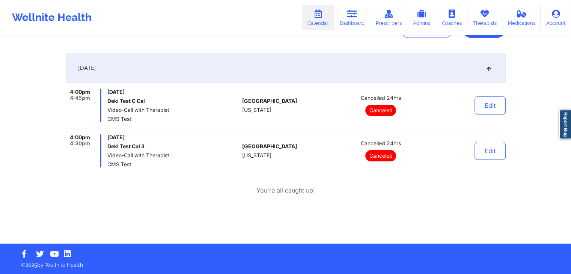
click at [185, 151] on div "Tuesday, September 30, 2025 Deki Test Cal 3 Video-Call with Therapist CMS Test" at bounding box center [173, 150] width 132 height 33
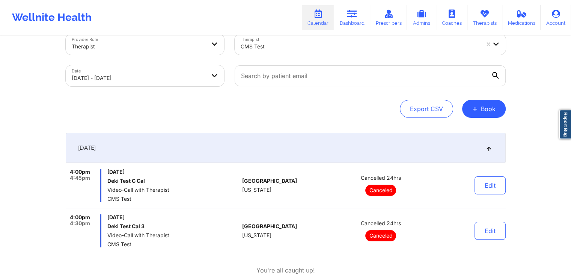
scroll to position [16, 0]
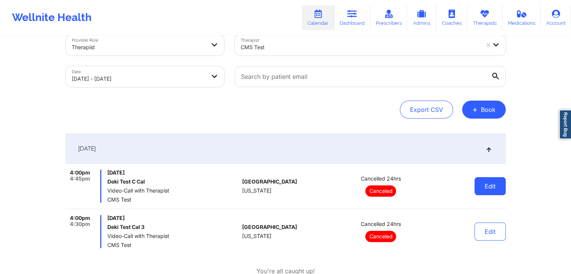
click at [490, 181] on button "Edit" at bounding box center [490, 186] width 31 height 18
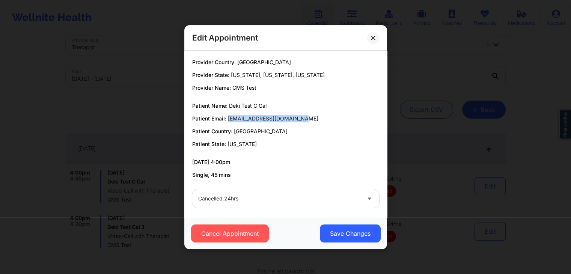
drag, startPoint x: 292, startPoint y: 119, endPoint x: 228, endPoint y: 118, distance: 63.1
click at [228, 118] on span "dekitestccal@wellnite.com" at bounding box center [273, 118] width 91 height 6
copy span "dekitestccal@wellnite.com"
drag, startPoint x: 374, startPoint y: 38, endPoint x: 379, endPoint y: 47, distance: 10.1
click at [379, 47] on div "Edit Appointment" at bounding box center [285, 38] width 203 height 26
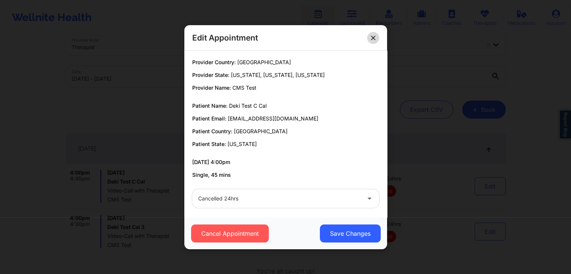
click at [375, 38] on icon at bounding box center [373, 37] width 5 height 5
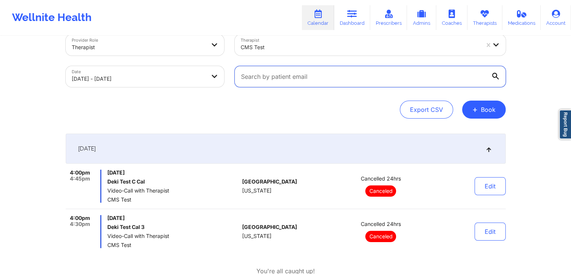
click at [321, 76] on input "text" at bounding box center [370, 76] width 271 height 21
paste input "dekitestccal@wellnite.com"
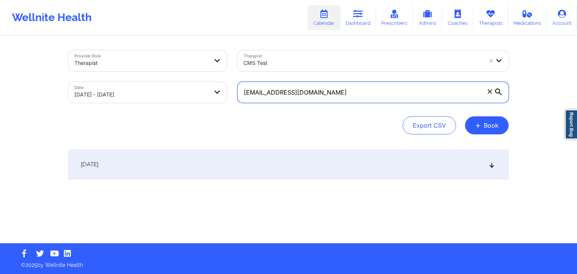
type input "dekitestccal@wellnite.com"
click at [372, 158] on div "[DATE]" at bounding box center [288, 165] width 440 height 30
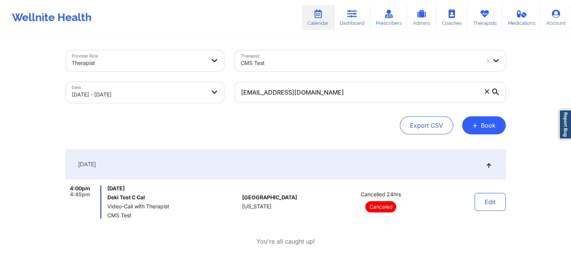
click at [307, 131] on div "Export CSV + Book" at bounding box center [286, 125] width 440 height 18
click at [487, 91] on icon at bounding box center [487, 91] width 5 height 5
click at [487, 91] on input "dekitestccal@wellnite.com" at bounding box center [370, 92] width 271 height 21
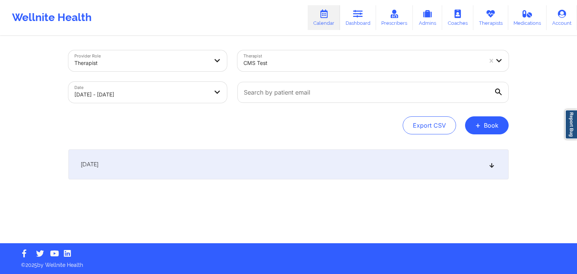
click at [323, 158] on div "[DATE]" at bounding box center [288, 165] width 440 height 30
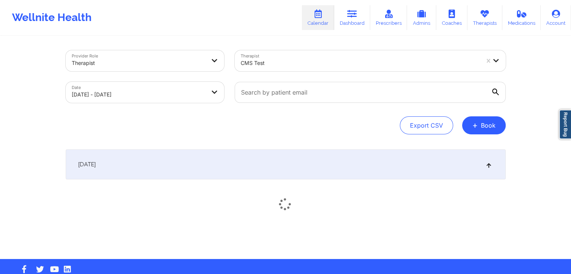
click at [294, 134] on div "Provider Role Therapist Therapist CMS Test Date 09/30/2025 - 09/30/2025 Export …" at bounding box center [285, 148] width 451 height 222
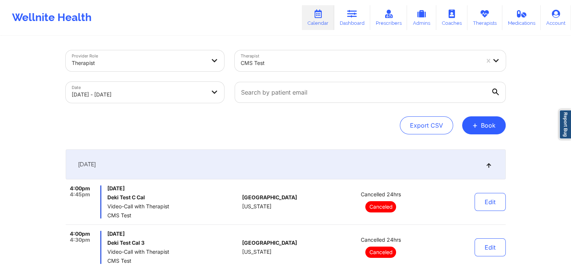
click at [338, 153] on div "[DATE]" at bounding box center [286, 165] width 440 height 30
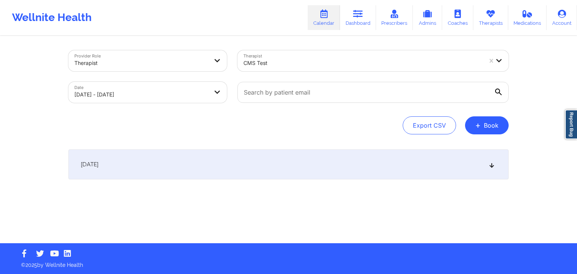
click at [292, 129] on div "Export CSV + Book" at bounding box center [288, 125] width 440 height 18
click at [522, 89] on div "Provider Role Therapist Therapist CMS Test Date 09/30/2025 - 09/30/2025 Export …" at bounding box center [288, 121] width 577 height 243
click at [283, 37] on div "Provider Role Therapist Therapist CMS Test Date 09/30/2025 - 09/30/2025 Export …" at bounding box center [288, 140] width 451 height 207
click at [530, 68] on div "Provider Role Therapist Therapist CMS Test Date 09/30/2025 - 09/30/2025 Export …" at bounding box center [288, 121] width 577 height 243
click at [311, 170] on div "[DATE]" at bounding box center [288, 165] width 440 height 30
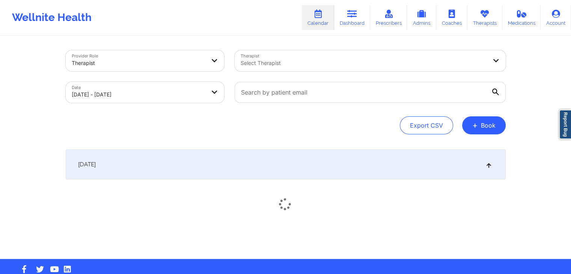
click at [341, 134] on div "Provider Role Therapist Therapist Select Therapist Date 09/30/2025 - 09/30/2025…" at bounding box center [285, 148] width 451 height 222
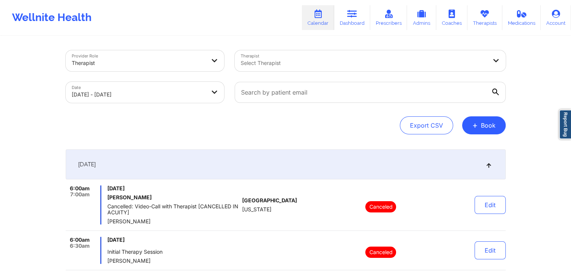
click at [361, 134] on div "Export CSV + Book" at bounding box center [286, 125] width 440 height 18
click at [304, 92] on input "text" at bounding box center [370, 92] width 271 height 21
paste input "dekitestccal@wellnite.com"
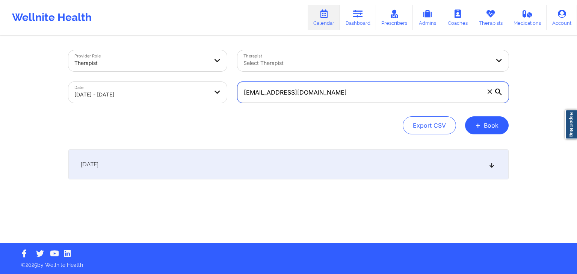
type input "dekitestccal@wellnite.com"
click at [373, 131] on div "Export CSV + Book" at bounding box center [288, 125] width 440 height 18
click at [353, 171] on div "[DATE]" at bounding box center [288, 165] width 440 height 30
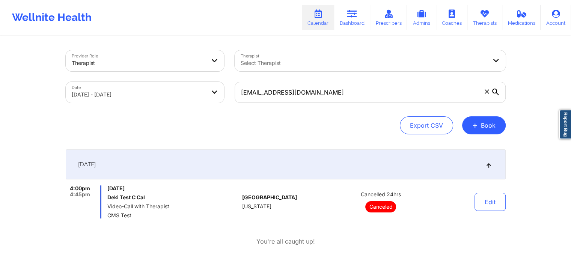
click at [487, 92] on icon at bounding box center [487, 91] width 4 height 4
click at [487, 92] on input "dekitestccal@wellnite.com" at bounding box center [370, 92] width 271 height 21
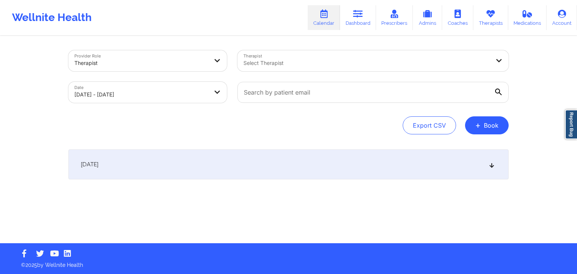
click at [337, 119] on div "Export CSV + Book" at bounding box center [288, 125] width 440 height 18
click at [319, 158] on div "[DATE]" at bounding box center [288, 165] width 440 height 30
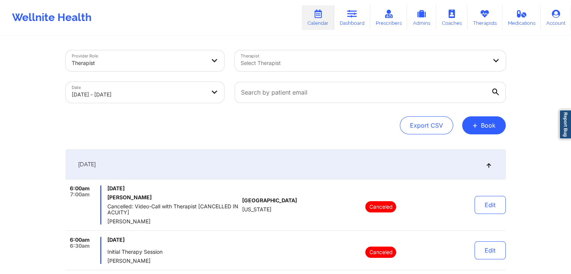
click at [291, 121] on div "Export CSV + Book" at bounding box center [286, 125] width 440 height 18
click at [316, 14] on icon at bounding box center [318, 14] width 10 height 8
click at [349, 16] on icon at bounding box center [353, 14] width 10 height 8
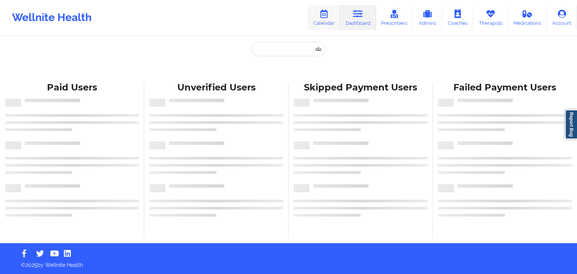
click at [326, 20] on link "Calendar" at bounding box center [324, 17] width 32 height 25
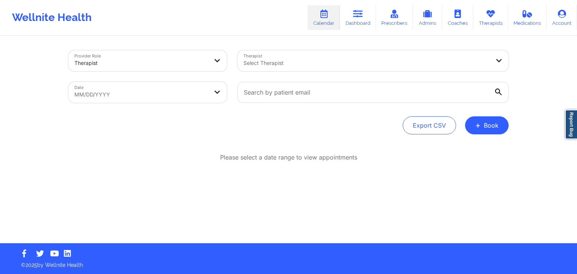
click at [353, 173] on div "Please select a date range to view appointments" at bounding box center [288, 181] width 440 height 57
click at [366, 145] on div "Provider Role Therapist Therapist Select Therapist Date MM/DD/YYYY Export CSV +…" at bounding box center [288, 140] width 451 height 207
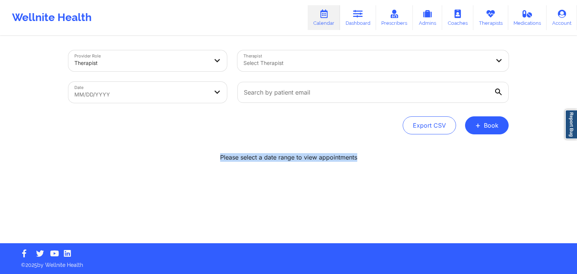
click at [366, 145] on div "Provider Role Therapist Therapist Select Therapist Date MM/DD/YYYY Export CSV +…" at bounding box center [288, 140] width 451 height 207
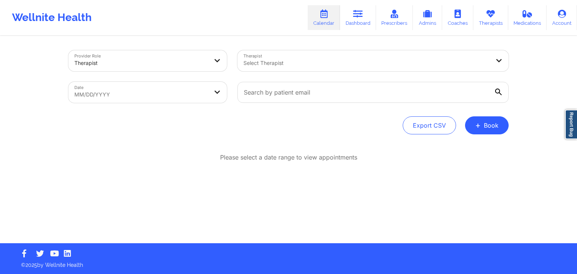
click at [331, 133] on div "Export CSV + Book" at bounding box center [288, 125] width 440 height 18
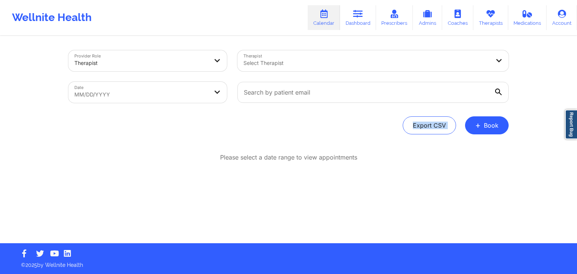
click at [331, 134] on div "Export CSV + Book" at bounding box center [288, 125] width 440 height 18
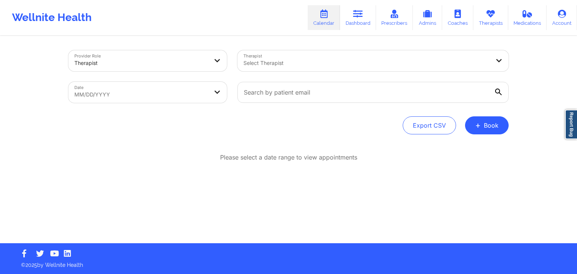
click at [331, 131] on div "Export CSV + Book" at bounding box center [288, 125] width 440 height 18
click at [244, 226] on div "Provider Role Therapist Therapist Select Therapist Date MM/DD/YYYY Export CSV +…" at bounding box center [288, 140] width 451 height 207
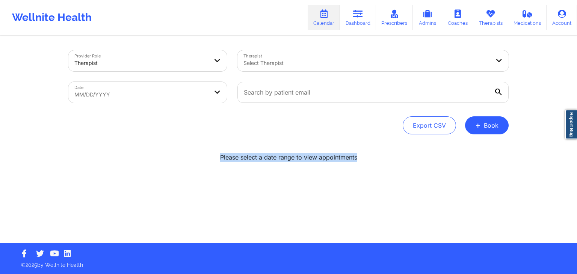
click at [244, 226] on div "Provider Role Therapist Therapist Select Therapist Date MM/DD/YYYY Export CSV +…" at bounding box center [288, 140] width 451 height 207
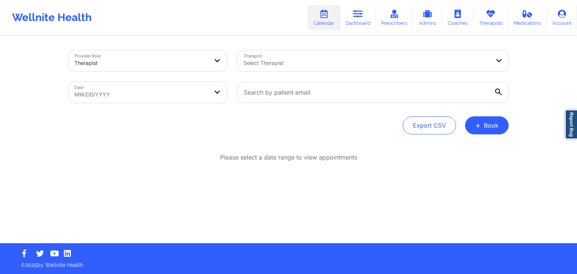
click at [343, 186] on div "Please select a date range to view appointments" at bounding box center [288, 181] width 440 height 57
click at [270, 154] on p "Please select a date range to view appointments" at bounding box center [288, 157] width 137 height 9
click at [275, 126] on div "Export CSV + Book" at bounding box center [288, 125] width 440 height 18
click at [542, 130] on div "Provider Role Therapist Therapist Select Therapist Date MM/DD/YYYY Export CSV +…" at bounding box center [288, 121] width 577 height 243
click at [274, 136] on div "Provider Role Therapist Therapist Select Therapist Date MM/DD/YYYY Export CSV +…" at bounding box center [288, 140] width 451 height 207
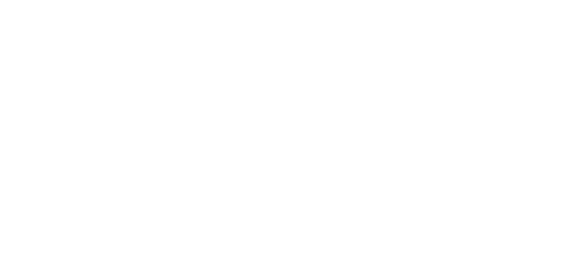
click at [337, 3] on body at bounding box center [288, 137] width 577 height 274
